Goal: Register for event/course

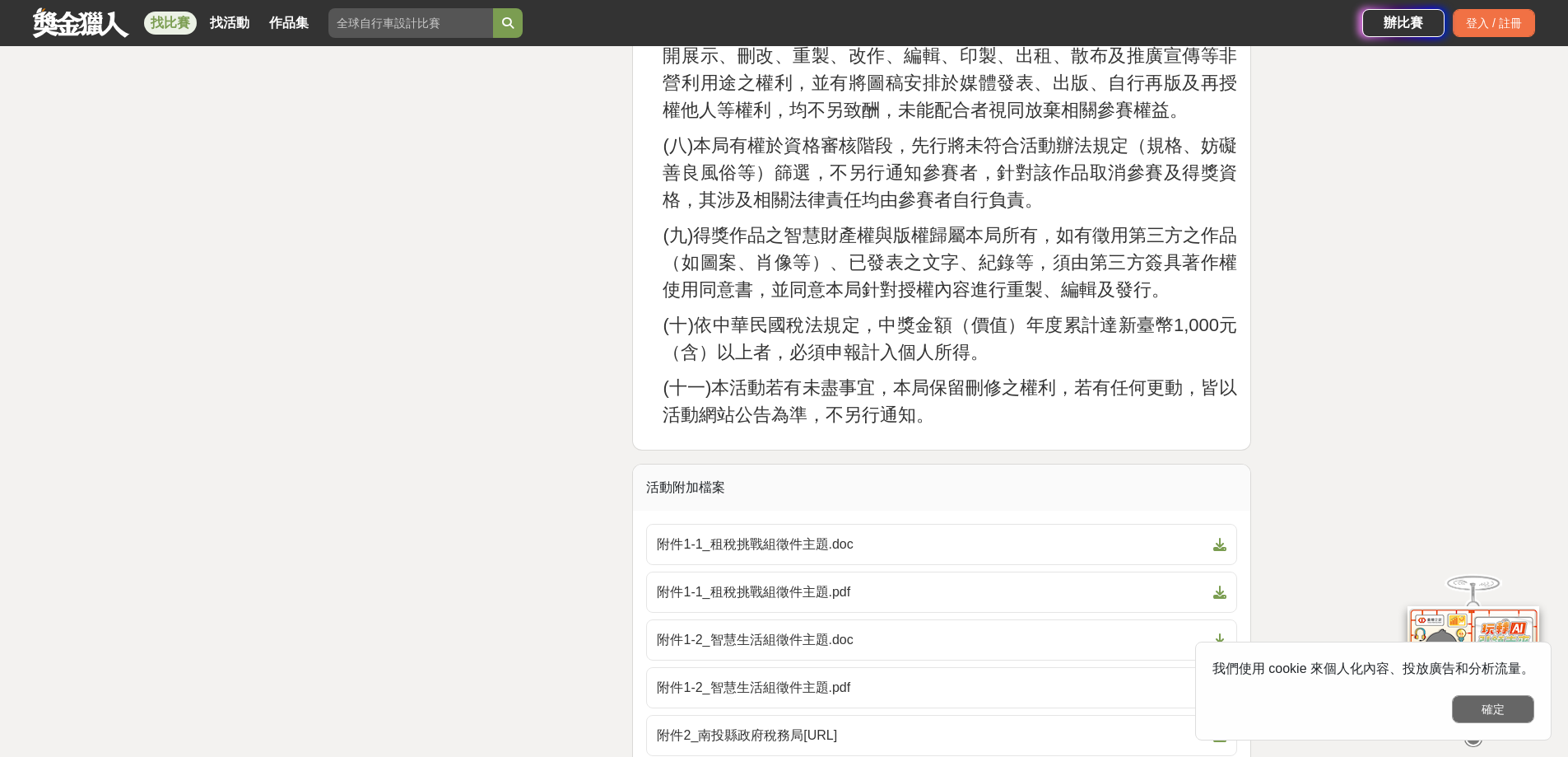
scroll to position [4364, 0]
click at [1486, 710] on button "確定" at bounding box center [1494, 709] width 83 height 28
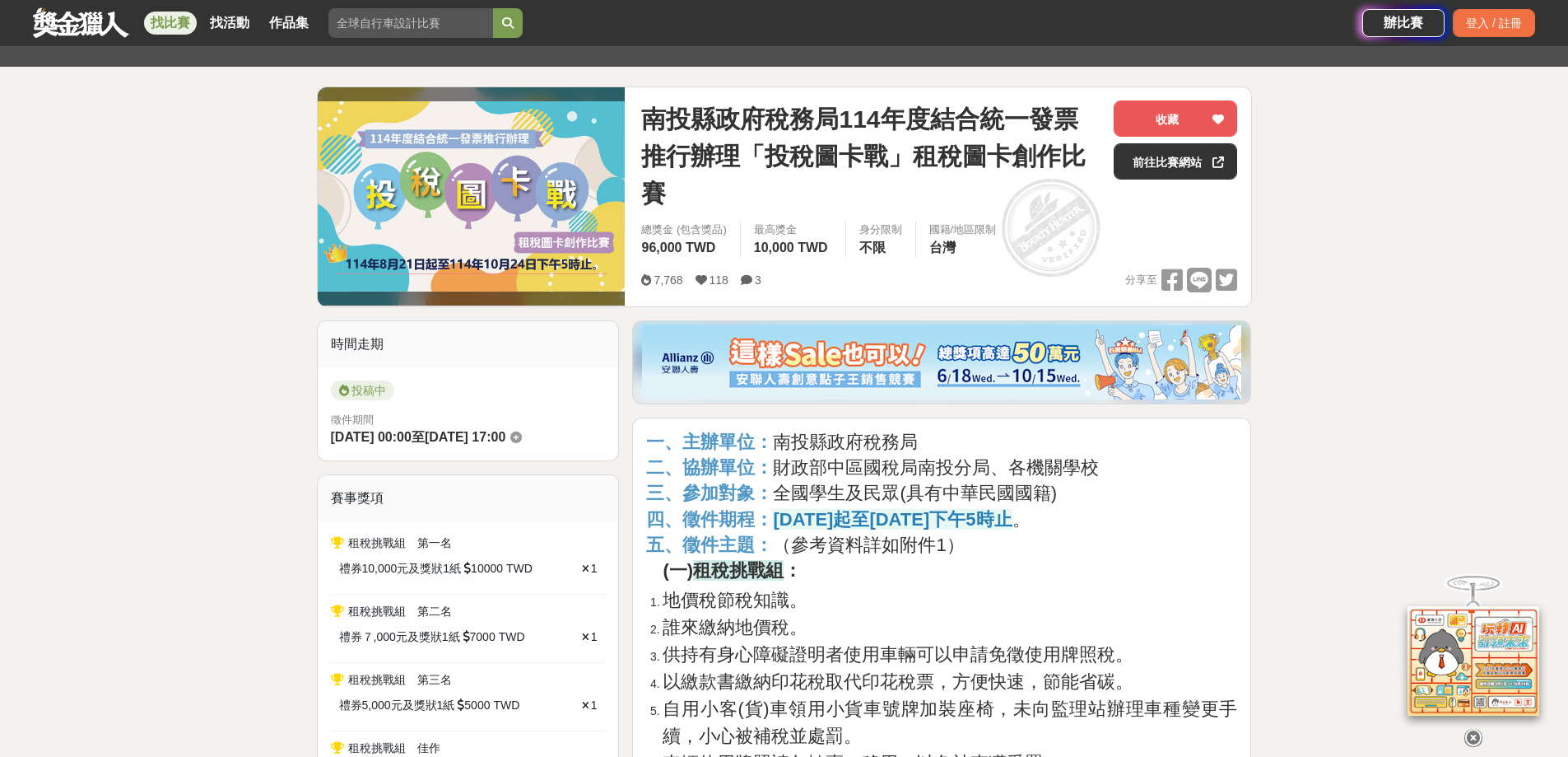
scroll to position [247, 0]
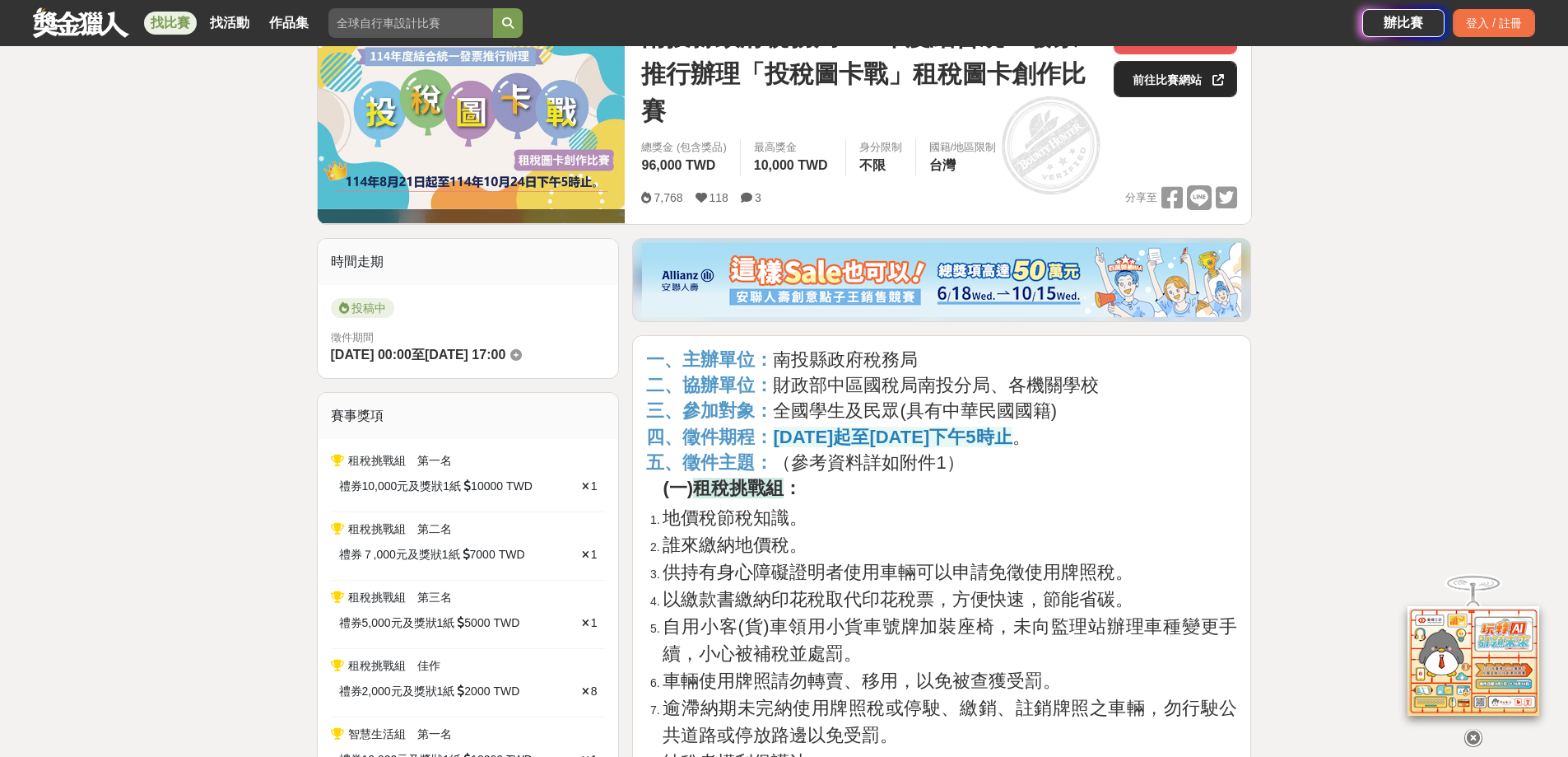
click at [1206, 86] on link "前往比賽網站" at bounding box center [1175, 79] width 123 height 36
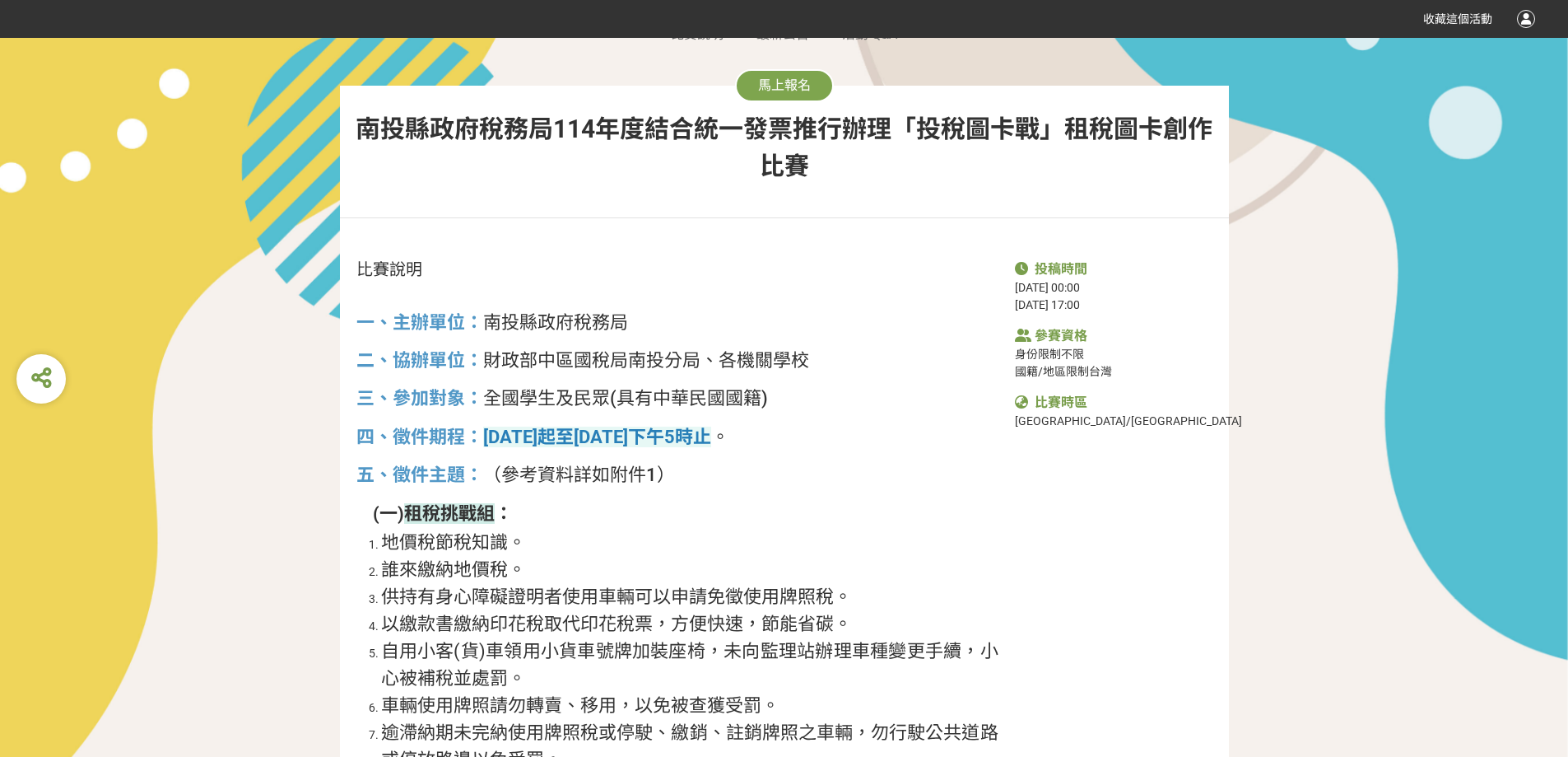
scroll to position [741, 0]
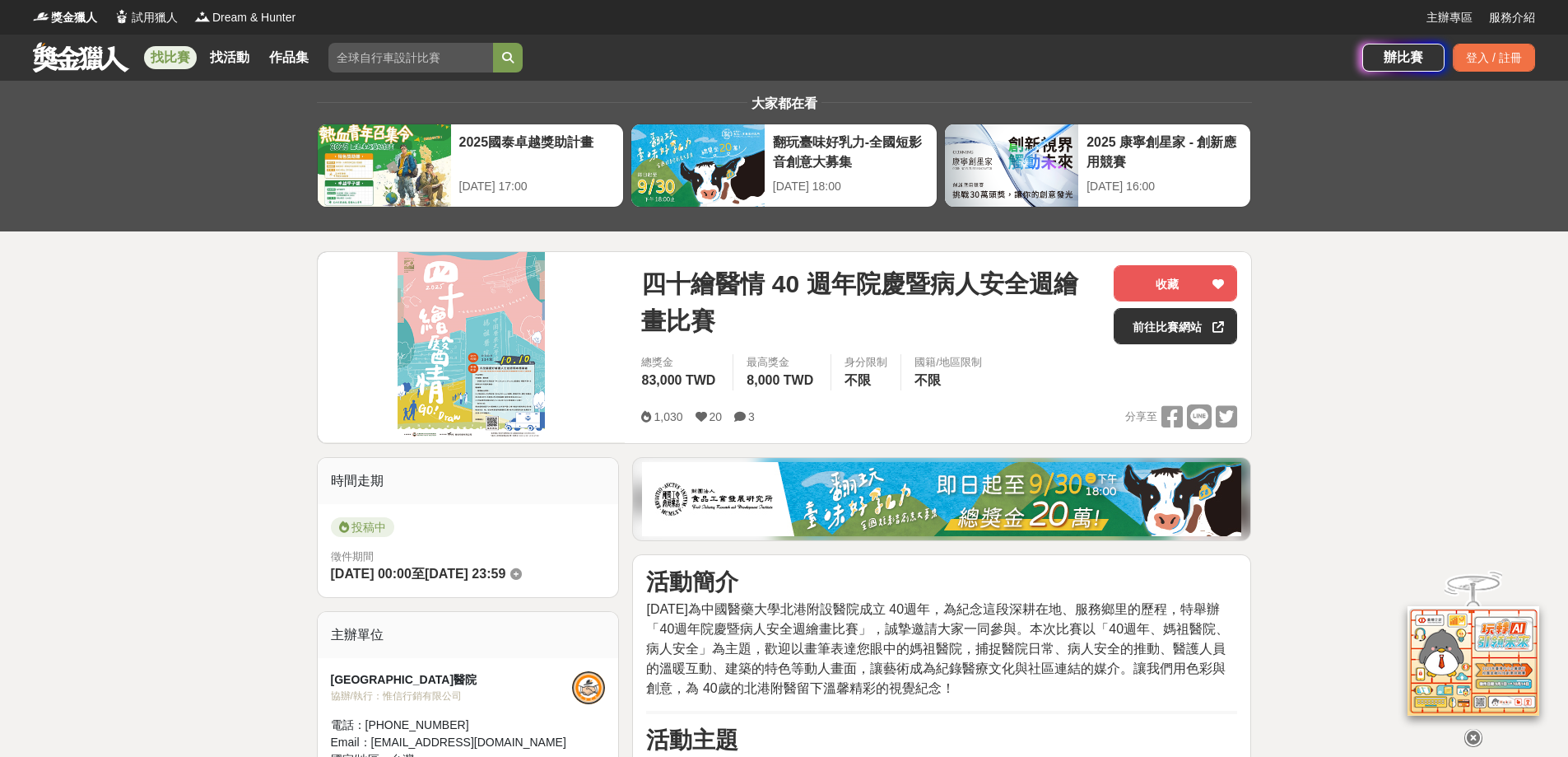
click at [1175, 350] on div "四十繪醫情 40 週年院慶暨病人安全週繪畫比賽 收藏 前往比賽網站" at bounding box center [939, 310] width 596 height 89
click at [1178, 329] on link "前往比賽網站" at bounding box center [1175, 326] width 123 height 36
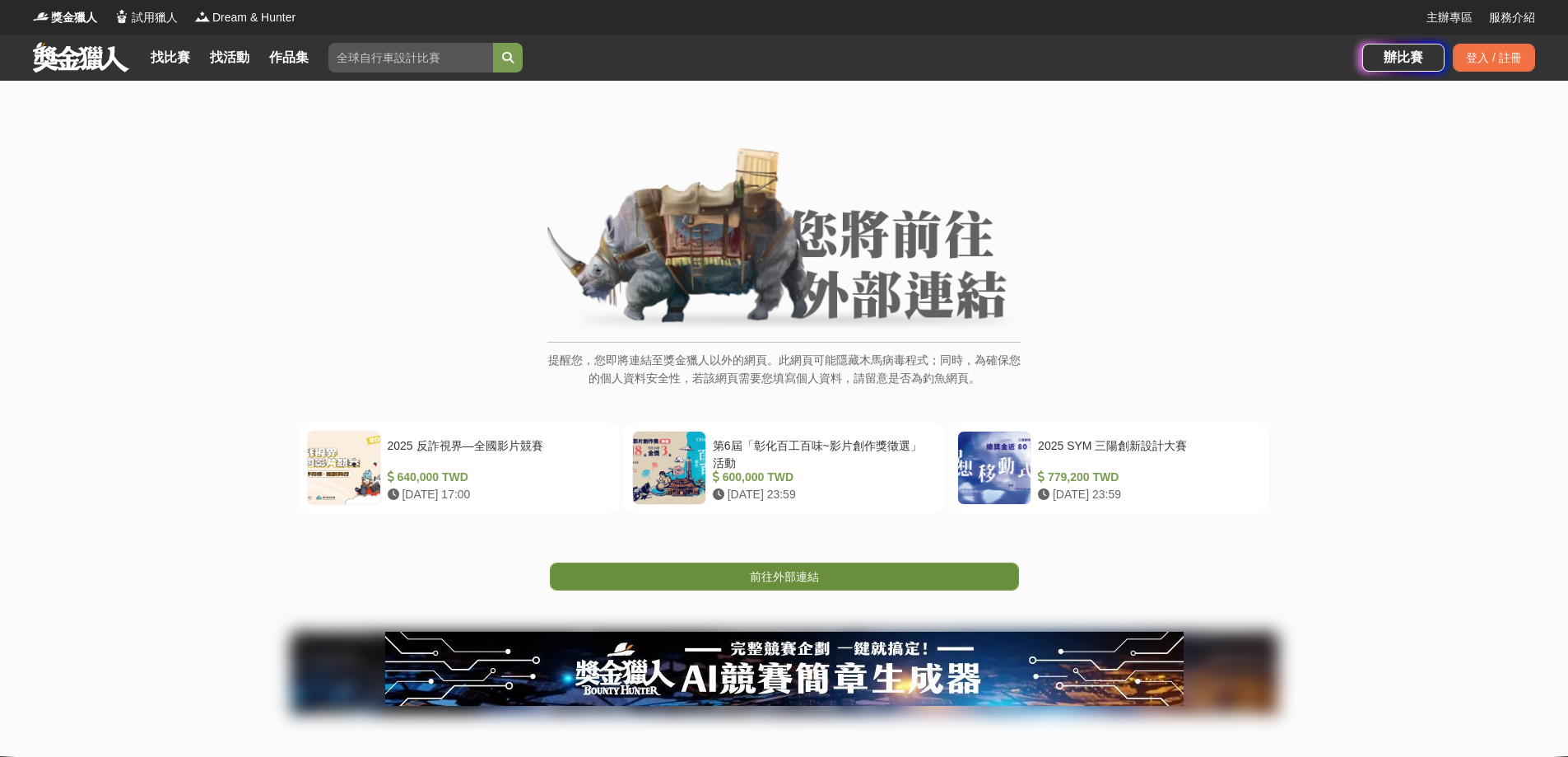
click at [780, 583] on span "前往外部連結" at bounding box center [784, 576] width 69 height 13
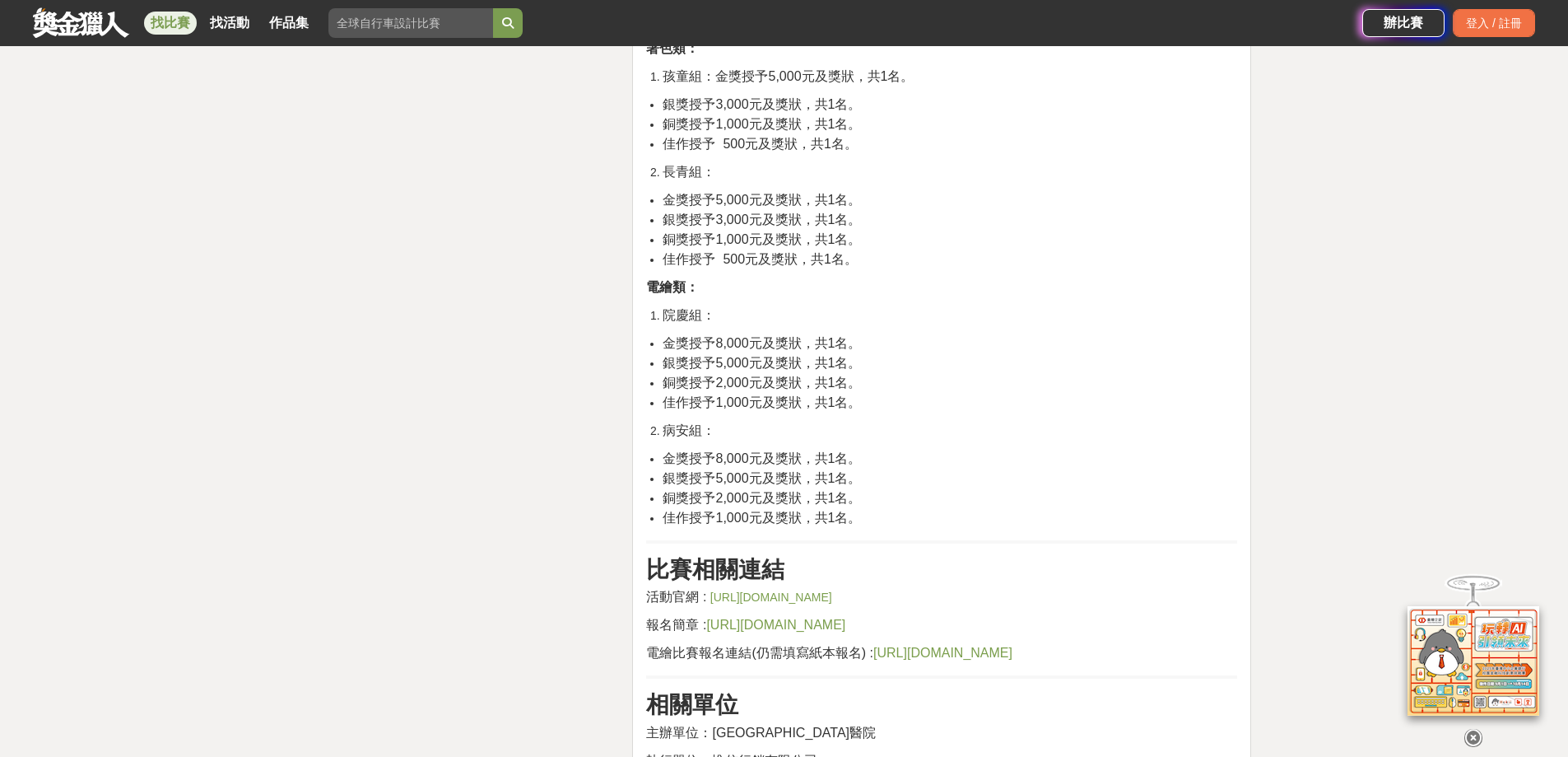
scroll to position [2882, 0]
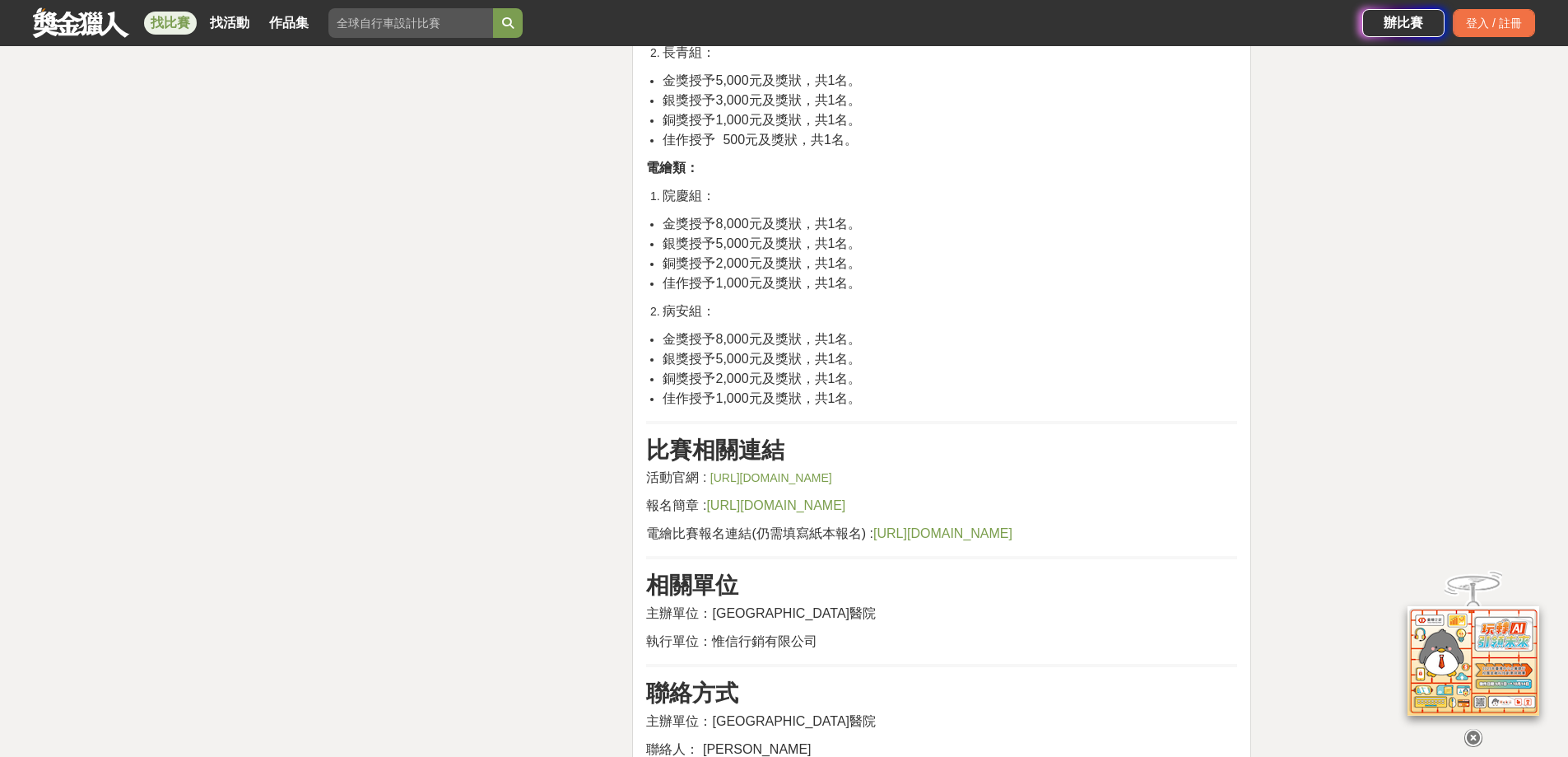
click at [813, 471] on link "[URL][DOMAIN_NAME]" at bounding box center [771, 477] width 122 height 13
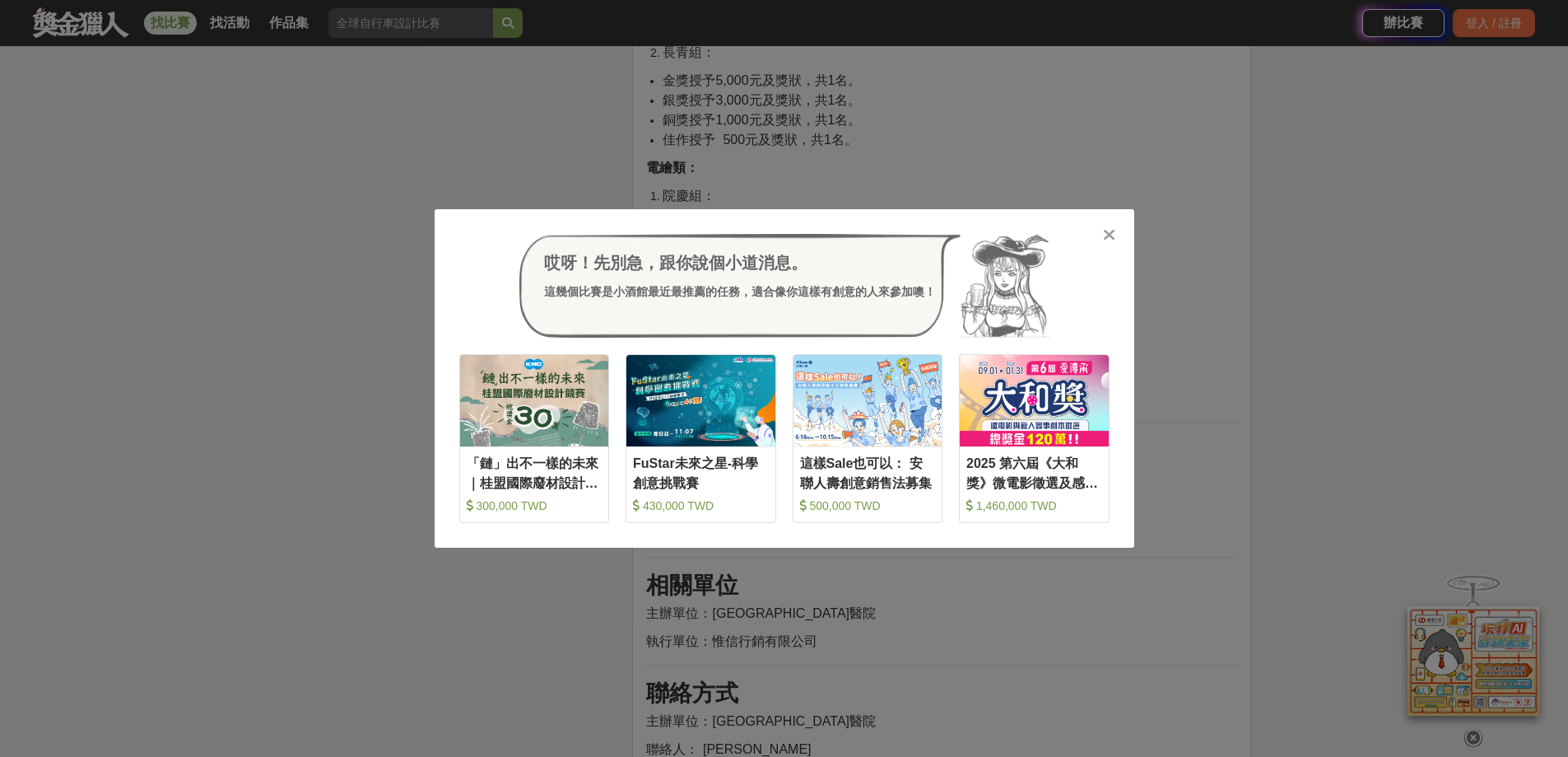
click at [1109, 240] on icon at bounding box center [1109, 235] width 12 height 16
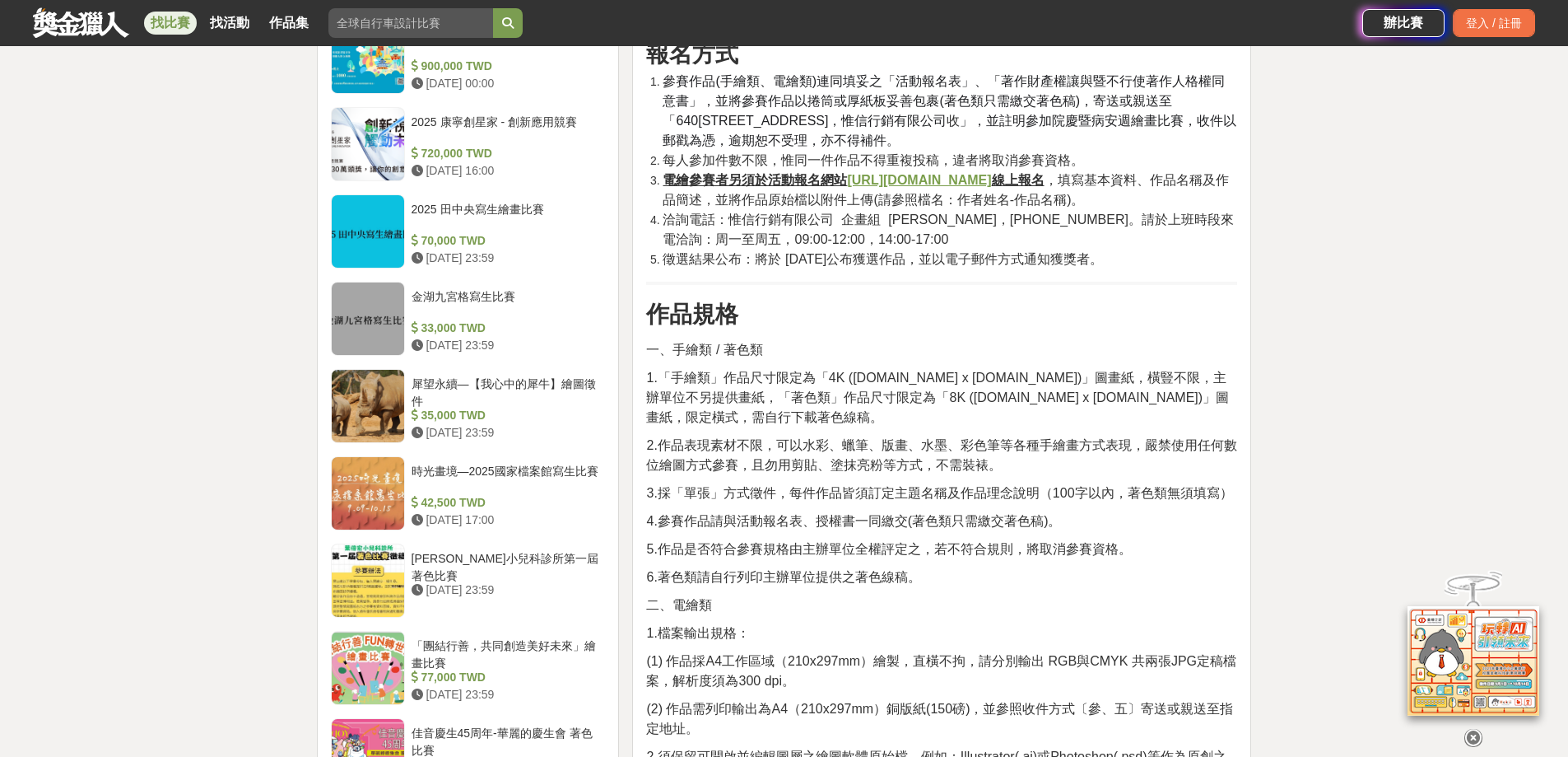
scroll to position [1236, 0]
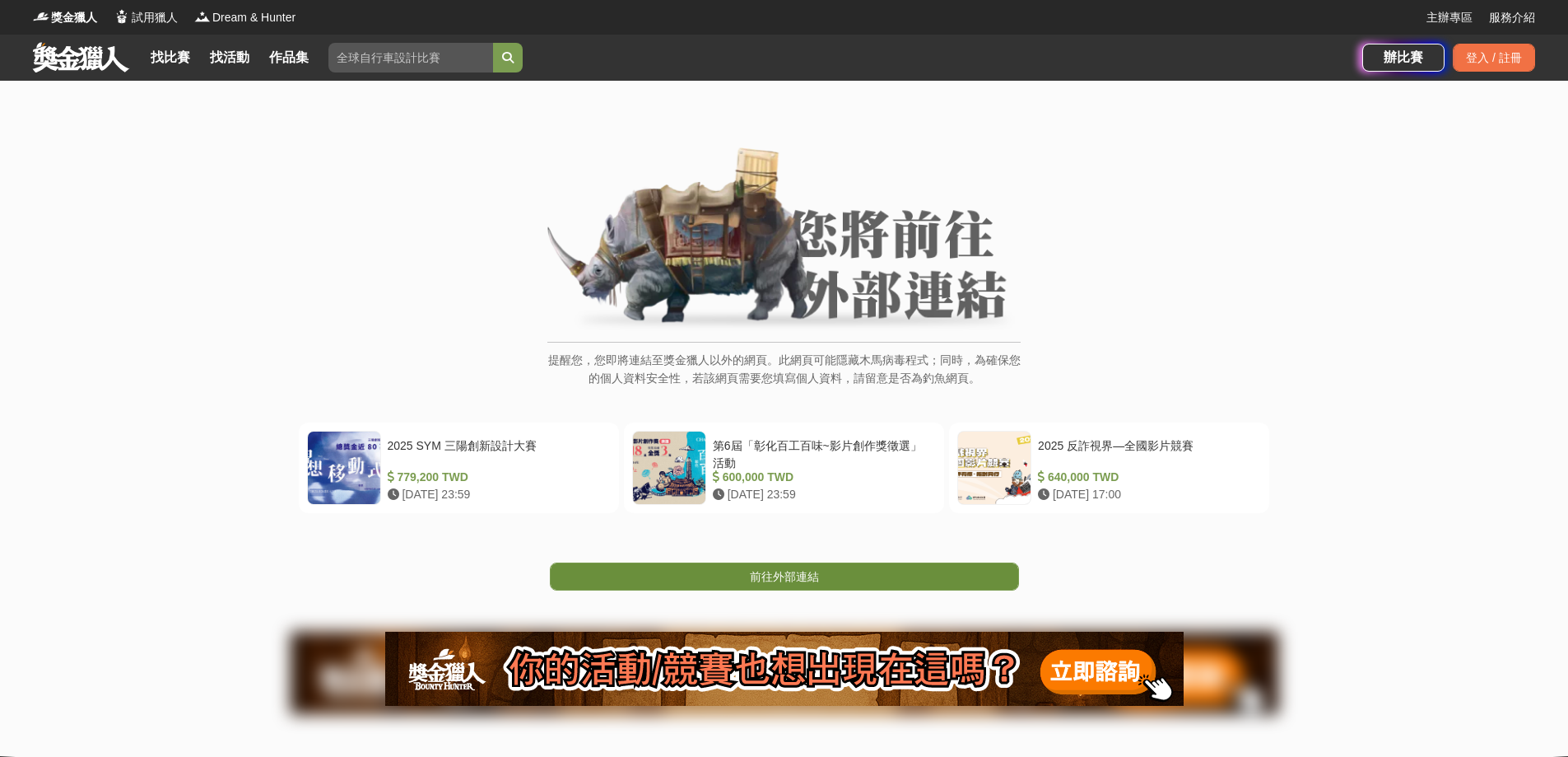
click at [777, 581] on span "前往外部連結" at bounding box center [784, 576] width 69 height 13
